Goal: Find contact information: Find contact information

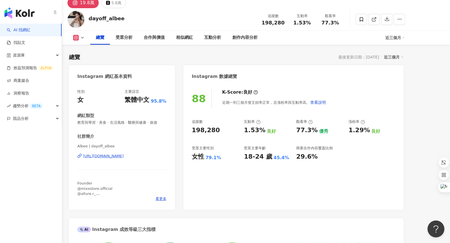
click at [11, 33] on link "AI 找網紅" at bounding box center [19, 30] width 24 height 6
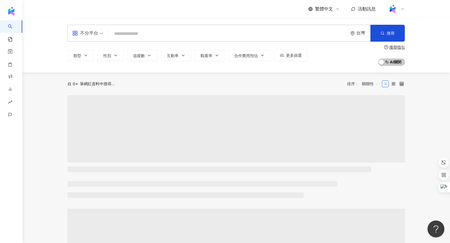
click at [122, 35] on input "search" at bounding box center [228, 33] width 235 height 11
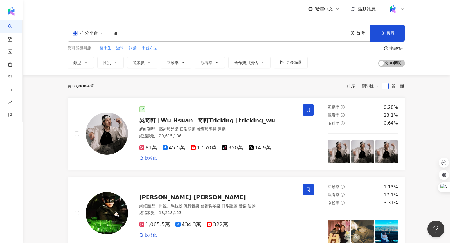
type input "*"
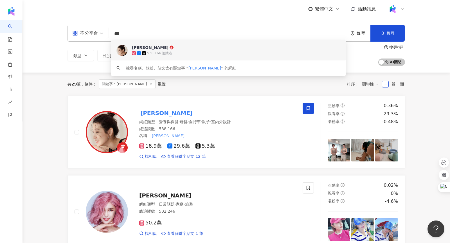
drag, startPoint x: 137, startPoint y: 34, endPoint x: 108, endPoint y: 34, distance: 29.3
click at [108, 34] on div "不分平台 *** 台灣 搜尋 c9ee9d8f-199b-493f-87c6-fa3d2f3c78a5 keyword 趙孟姿 538,166 追蹤者 搜尋名…" at bounding box center [237, 33] width 338 height 17
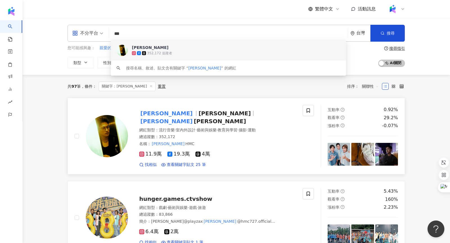
click at [199, 115] on span "JaSon" at bounding box center [225, 113] width 52 height 7
drag, startPoint x: 146, startPoint y: 31, endPoint x: 66, endPoint y: 44, distance: 81.6
click at [66, 44] on div "不分平台 *** 台灣 搜尋 e1e4671f-6aa1-4e29-8325-3d9d7bdec8d7 keyword 許孟哲 352,172 追蹤者 搜尋名…" at bounding box center [236, 46] width 360 height 43
type input "*"
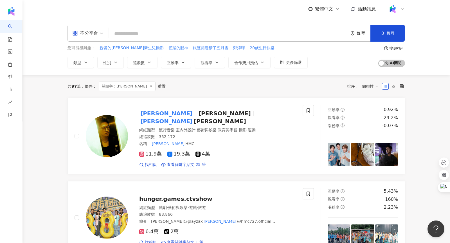
click at [172, 35] on input "search" at bounding box center [228, 33] width 235 height 11
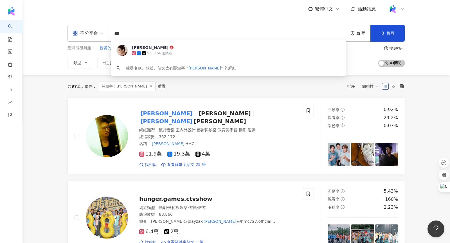
type input "***"
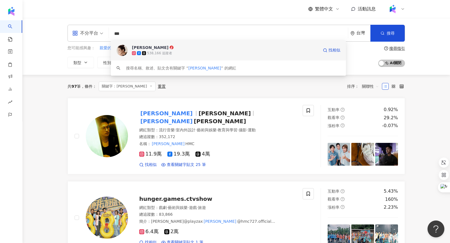
click at [165, 50] on span "趙孟姿" at bounding box center [225, 48] width 187 height 6
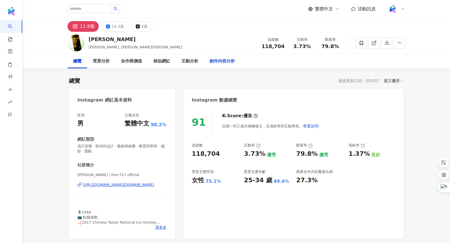
click at [219, 64] on div "創作內容分析" at bounding box center [222, 61] width 25 height 7
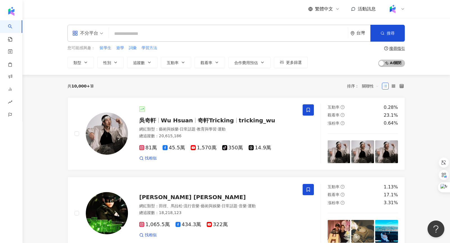
click at [159, 30] on input "search" at bounding box center [228, 33] width 235 height 11
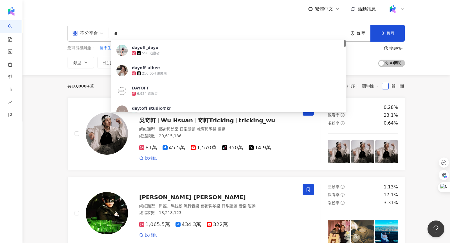
type input "*"
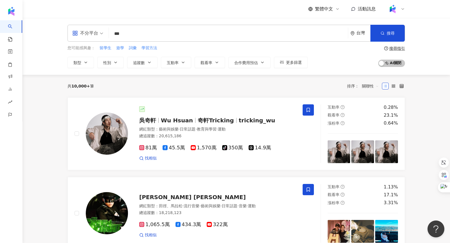
type input "***"
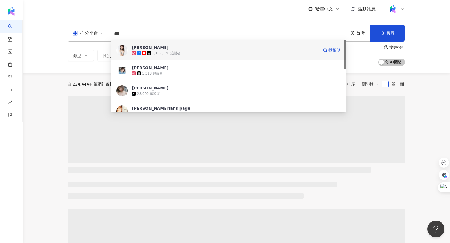
click at [211, 48] on span "李佳穎" at bounding box center [225, 48] width 187 height 6
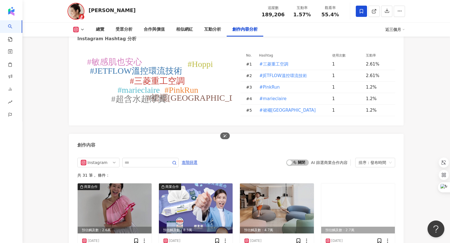
scroll to position [1738, 0]
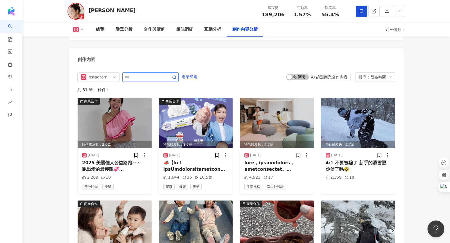
click at [143, 74] on input "text" at bounding box center [144, 77] width 39 height 7
type input "**"
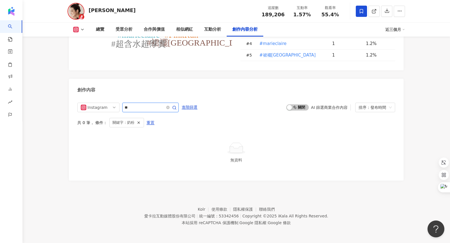
scroll to position [1682, 0]
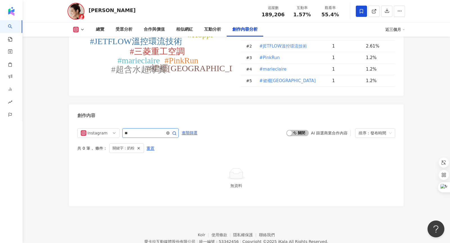
click at [169, 131] on icon "close-circle" at bounding box center [167, 132] width 3 height 3
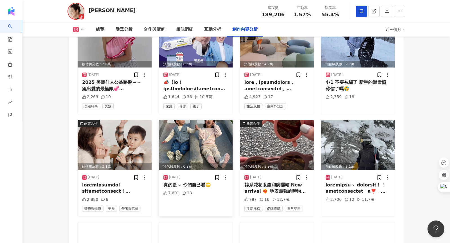
scroll to position [1871, 0]
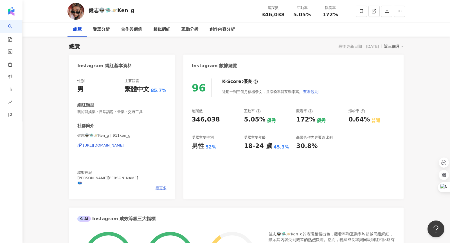
click at [162, 189] on span "看更多" at bounding box center [161, 188] width 11 height 5
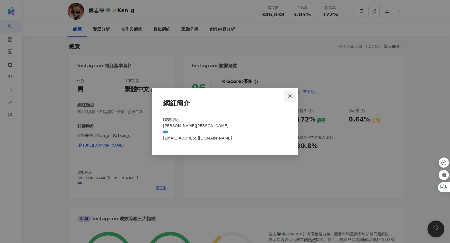
click at [290, 97] on icon "close" at bounding box center [290, 96] width 5 height 5
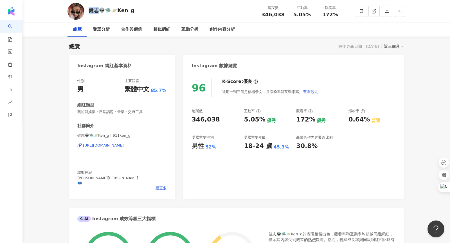
drag, startPoint x: 90, startPoint y: 11, endPoint x: 97, endPoint y: 11, distance: 7.0
click at [97, 11] on div "健志👽🛸🪐Ken_g" at bounding box center [112, 10] width 46 height 7
copy div "健志"
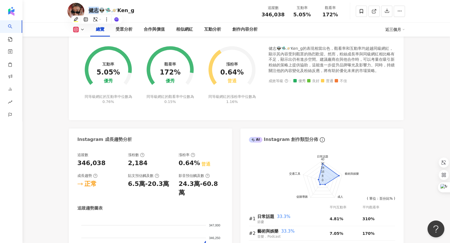
scroll to position [301, 0]
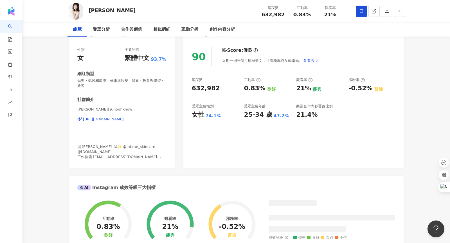
scroll to position [74, 0]
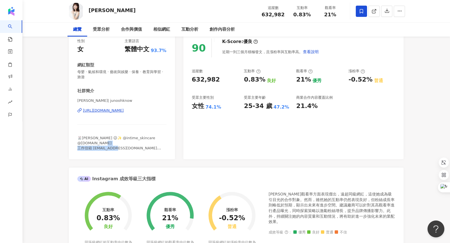
drag, startPoint x: 93, startPoint y: 142, endPoint x: 138, endPoint y: 142, distance: 45.0
click at [138, 142] on div "🐰[PERSON_NAME] 😉✨ @intime_skincare @[DOMAIN_NAME] 工作信箱 [EMAIL_ADDRESS][DOMAIN_N…" at bounding box center [121, 143] width 89 height 15
copy span "[EMAIL_ADDRESS][DOMAIN_NAME] Y"
click at [153, 141] on div "🐰[PERSON_NAME] 😉✨ @intime_skincare @[DOMAIN_NAME] 工作信箱 [EMAIL_ADDRESS][DOMAIN_N…" at bounding box center [121, 143] width 89 height 15
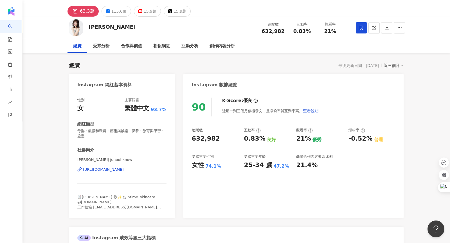
scroll to position [17, 0]
